Goal: Task Accomplishment & Management: Complete application form

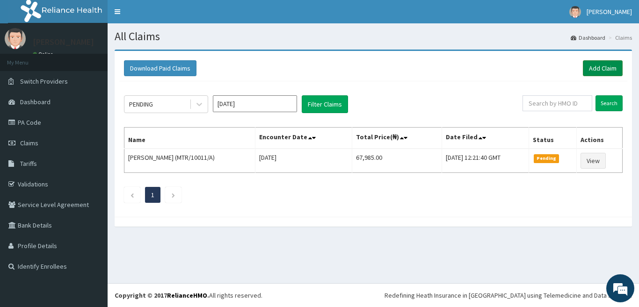
click at [598, 66] on link "Add Claim" at bounding box center [603, 68] width 40 height 16
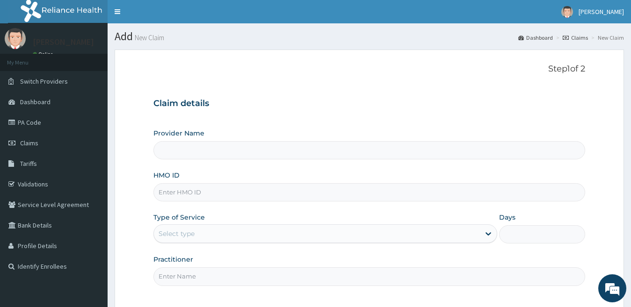
click at [185, 196] on input "HMO ID" at bounding box center [369, 192] width 432 height 18
type input "E"
type input "Veckron Hospital"
type input "E"
type input "ZEI/10212/A"
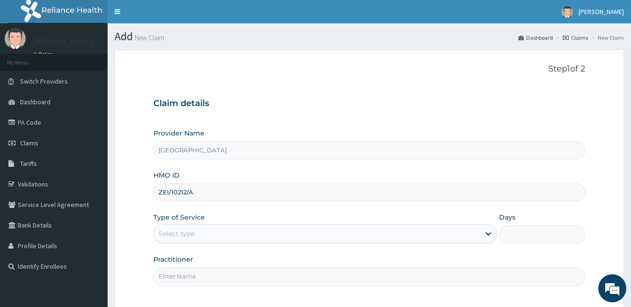
click at [249, 235] on div "Select type" at bounding box center [317, 233] width 327 height 15
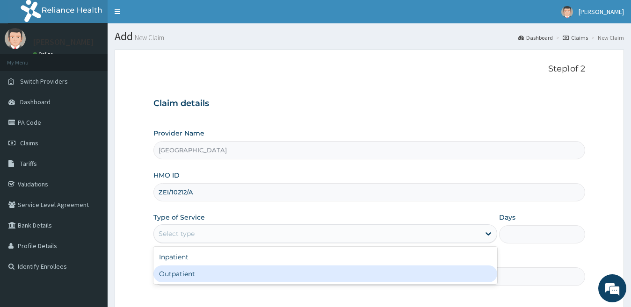
click at [236, 274] on div "Outpatient" at bounding box center [325, 274] width 344 height 17
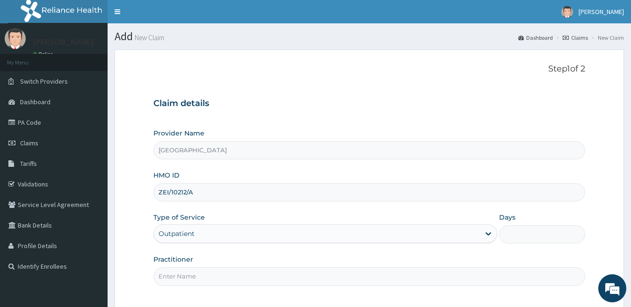
type input "1"
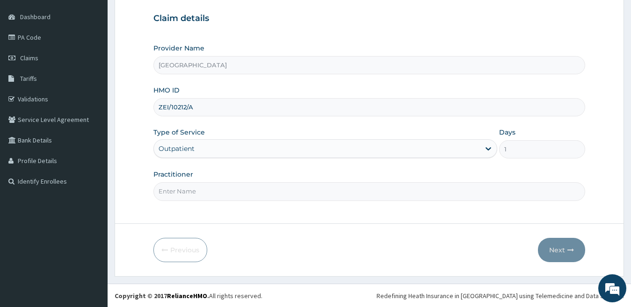
scroll to position [86, 0]
click at [175, 190] on input "Practitioner" at bounding box center [369, 191] width 432 height 18
type input "Dr Diamond"
click at [550, 248] on button "Next" at bounding box center [561, 250] width 47 height 24
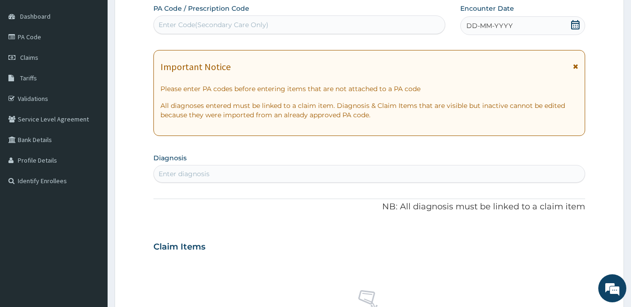
click at [162, 26] on div "Enter Code(Secondary Care Only)" at bounding box center [214, 24] width 110 height 9
paste input "PA/BFA041"
type input "PA/BFA041"
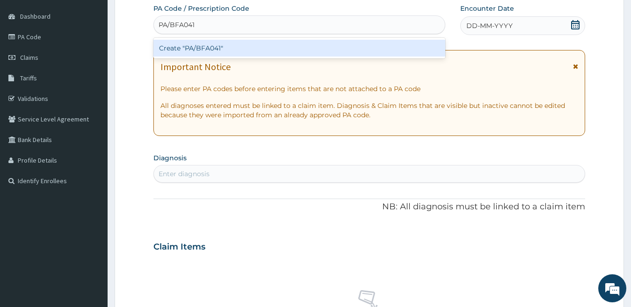
click at [240, 49] on div "Create "PA/BFA041"" at bounding box center [299, 48] width 292 height 17
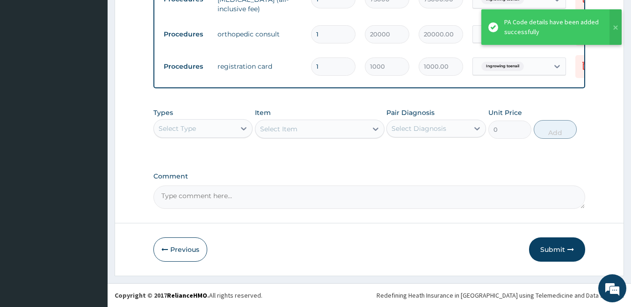
scroll to position [395, 0]
click at [556, 246] on button "Submit" at bounding box center [557, 250] width 56 height 24
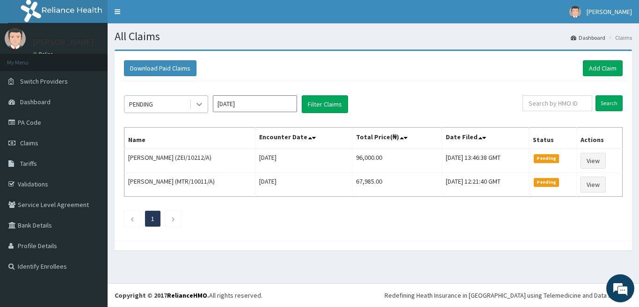
click at [199, 104] on icon at bounding box center [199, 104] width 9 height 9
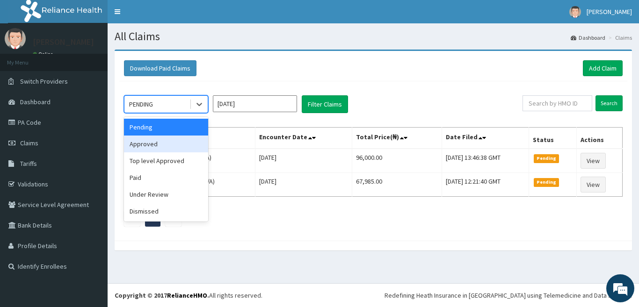
click at [183, 146] on div "Approved" at bounding box center [166, 144] width 84 height 17
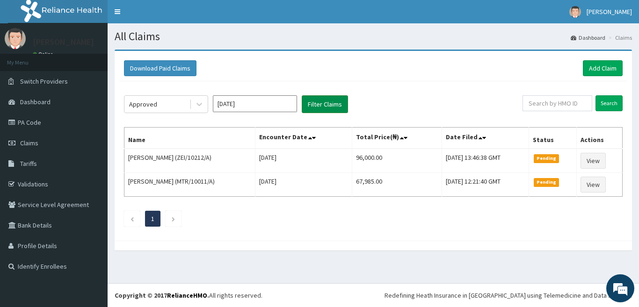
click at [327, 106] on button "Filter Claims" at bounding box center [325, 104] width 46 height 18
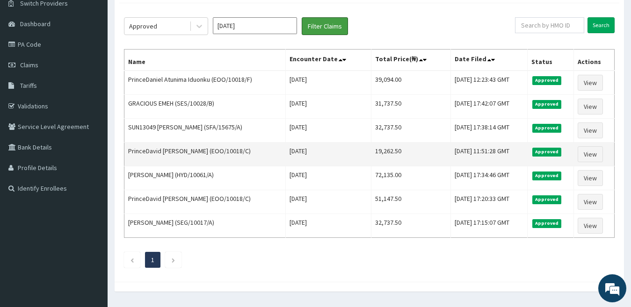
scroll to position [103, 0]
